Goal: Task Accomplishment & Management: Complete application form

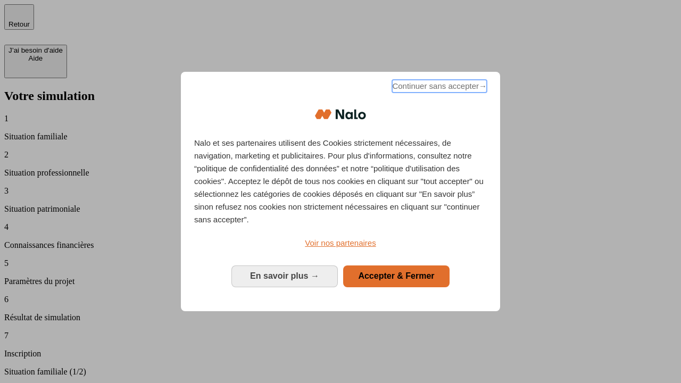
click at [439, 88] on span "Continuer sans accepter →" at bounding box center [439, 86] width 95 height 13
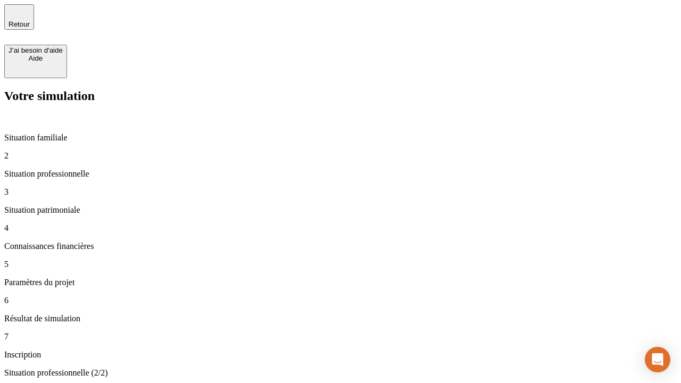
type input "70 000"
type input "1 000"
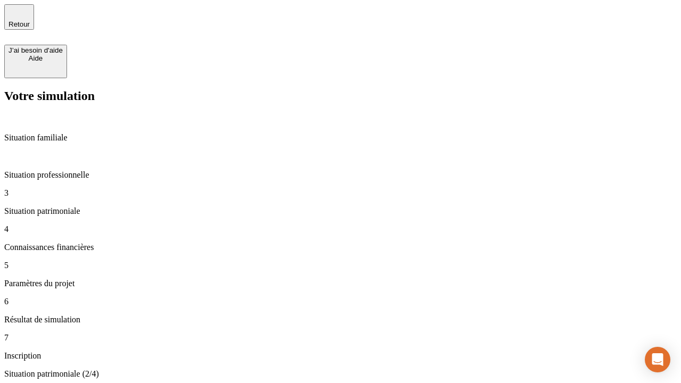
type input "800"
type input "6"
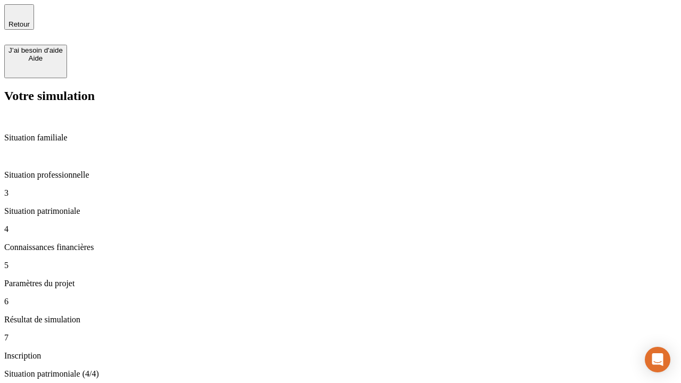
type input "400"
type input "3"
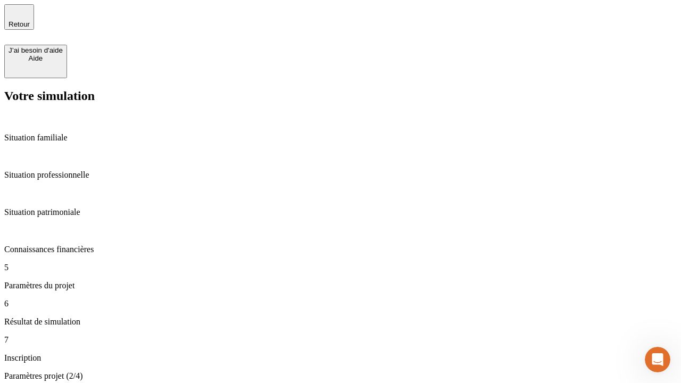
type input "35"
type input "500"
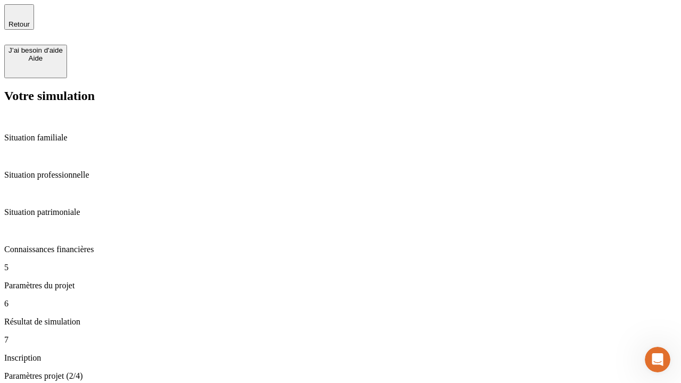
type input "640"
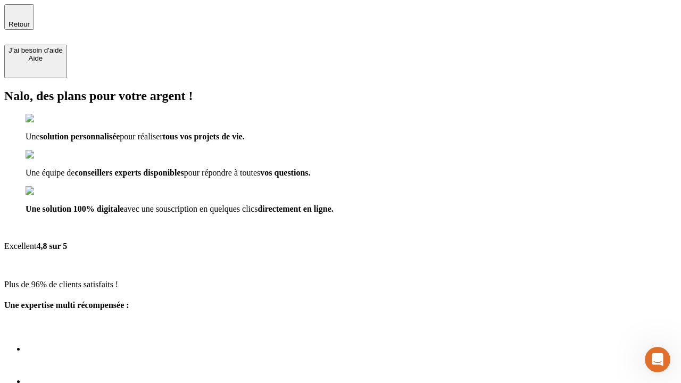
type input "[EMAIL_ADDRESS][DOMAIN_NAME]"
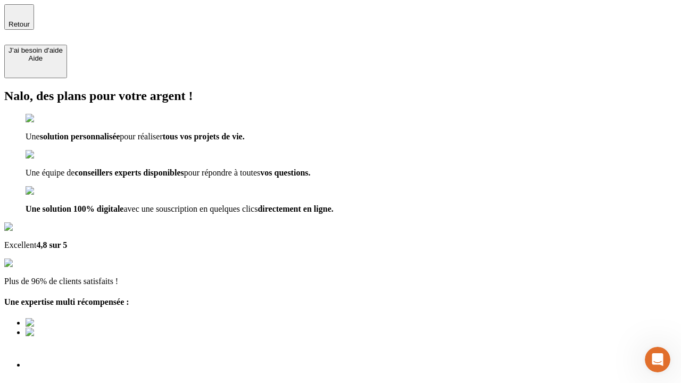
scroll to position [7, 0]
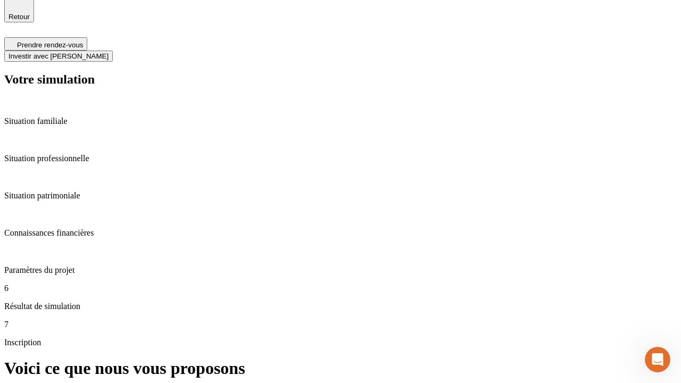
click at [109, 52] on span "Investir avec [PERSON_NAME]" at bounding box center [59, 56] width 100 height 8
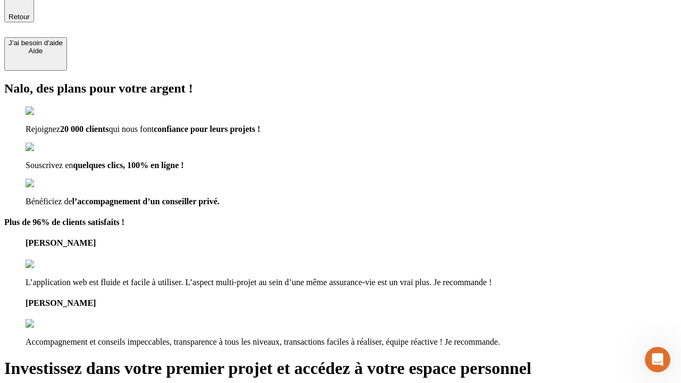
type input "abc"
